Goal: Information Seeking & Learning: Find specific fact

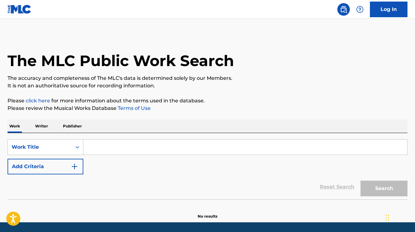
click at [70, 127] on p "Publisher" at bounding box center [72, 126] width 23 height 13
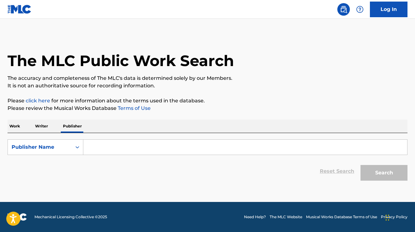
click at [107, 148] on input "Search Form" at bounding box center [245, 147] width 324 height 15
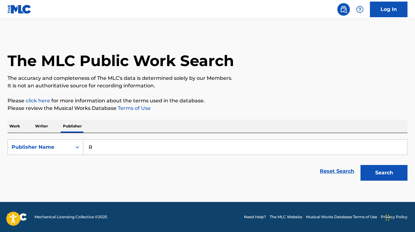
click at [113, 86] on p "It is not an authoritative source for recording information." at bounding box center [208, 86] width 400 height 8
click at [107, 145] on input "R" at bounding box center [245, 147] width 324 height 15
type input "R"
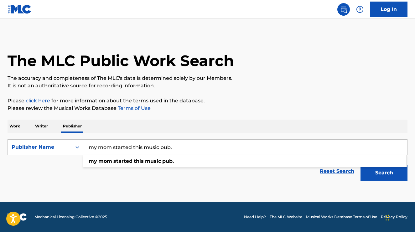
type input "my mom started this music pub."
click at [377, 170] on button "Search" at bounding box center [383, 173] width 47 height 16
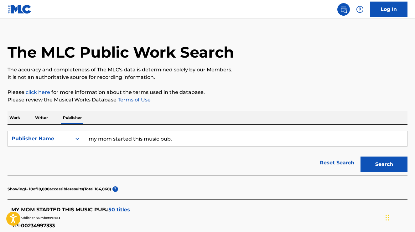
scroll to position [9, 0]
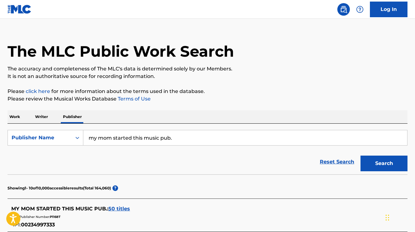
click at [264, 137] on input "my mom started this music pub." at bounding box center [245, 137] width 324 height 15
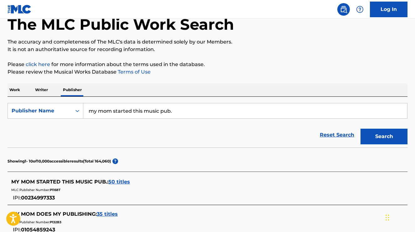
scroll to position [39, 0]
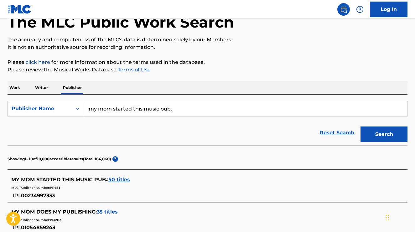
click at [126, 179] on span "50 titles" at bounding box center [119, 180] width 22 height 6
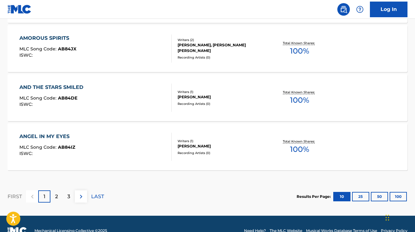
scroll to position [548, 0]
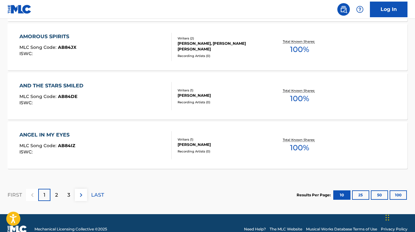
click at [80, 194] on img at bounding box center [81, 195] width 8 height 8
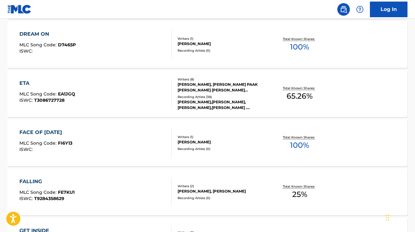
scroll to position [404, 0]
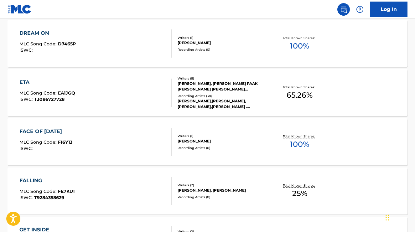
click at [214, 83] on div "[PERSON_NAME], [PERSON_NAME] PAAK [PERSON_NAME] [PERSON_NAME] [PERSON_NAME], [P…" at bounding box center [222, 86] width 89 height 11
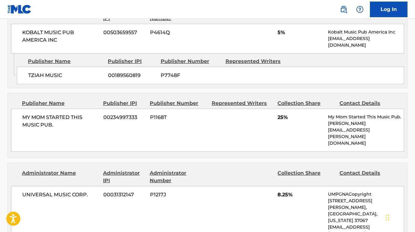
scroll to position [500, 0]
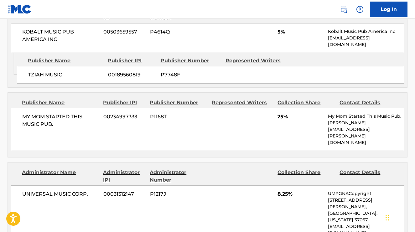
drag, startPoint x: 221, startPoint y: 155, endPoint x: 241, endPoint y: 187, distance: 37.6
click at [233, 185] on div "UNIVERSAL MUSIC CORP. 00031312147 P1217J 8.25% UMPGNACopyright [STREET_ADDRESS]…" at bounding box center [207, 213] width 393 height 56
